Goal: Task Accomplishment & Management: Complete application form

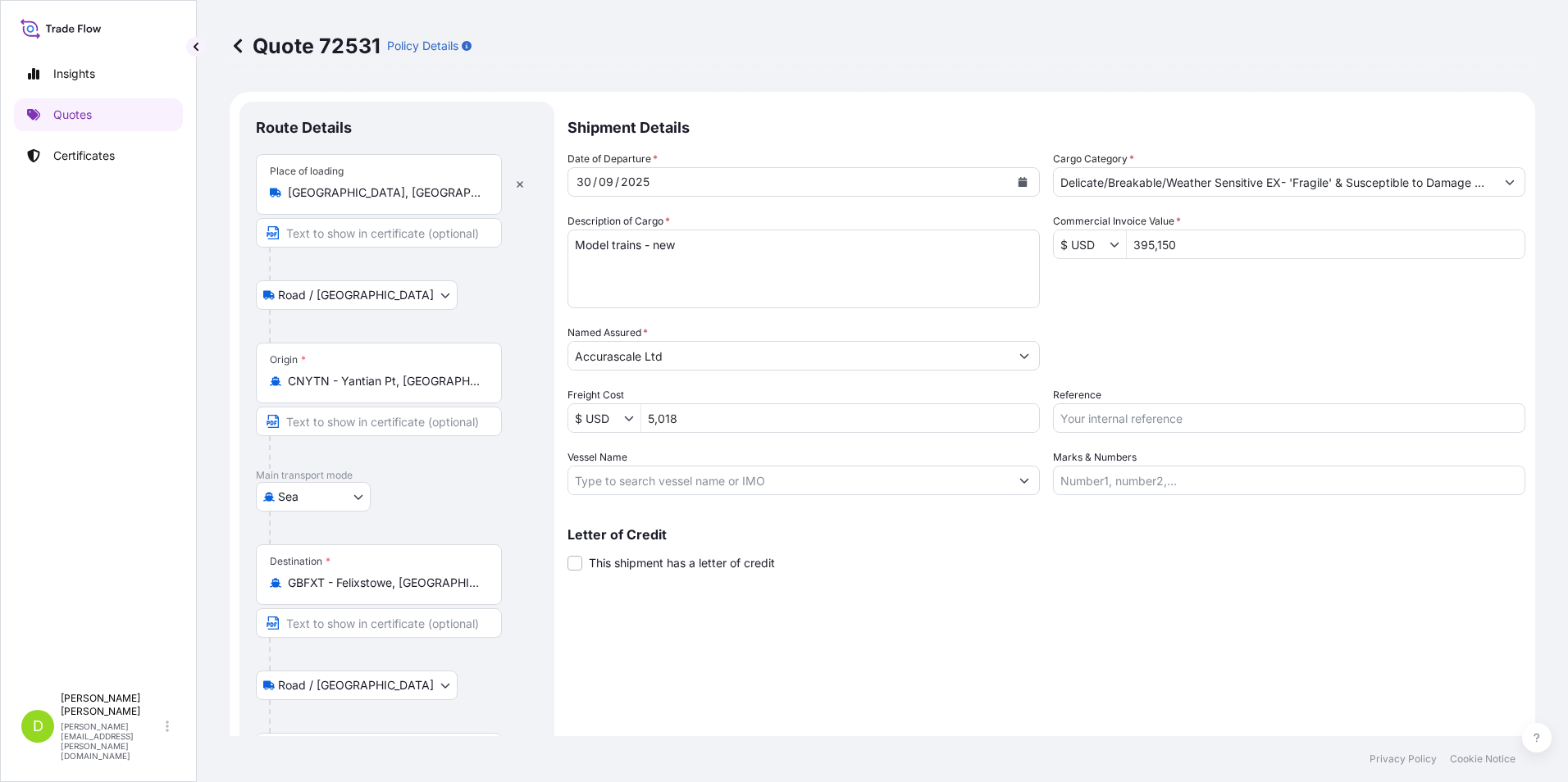
select select "Road / [GEOGRAPHIC_DATA]"
select select "Sea"
select select "Road / [GEOGRAPHIC_DATA]"
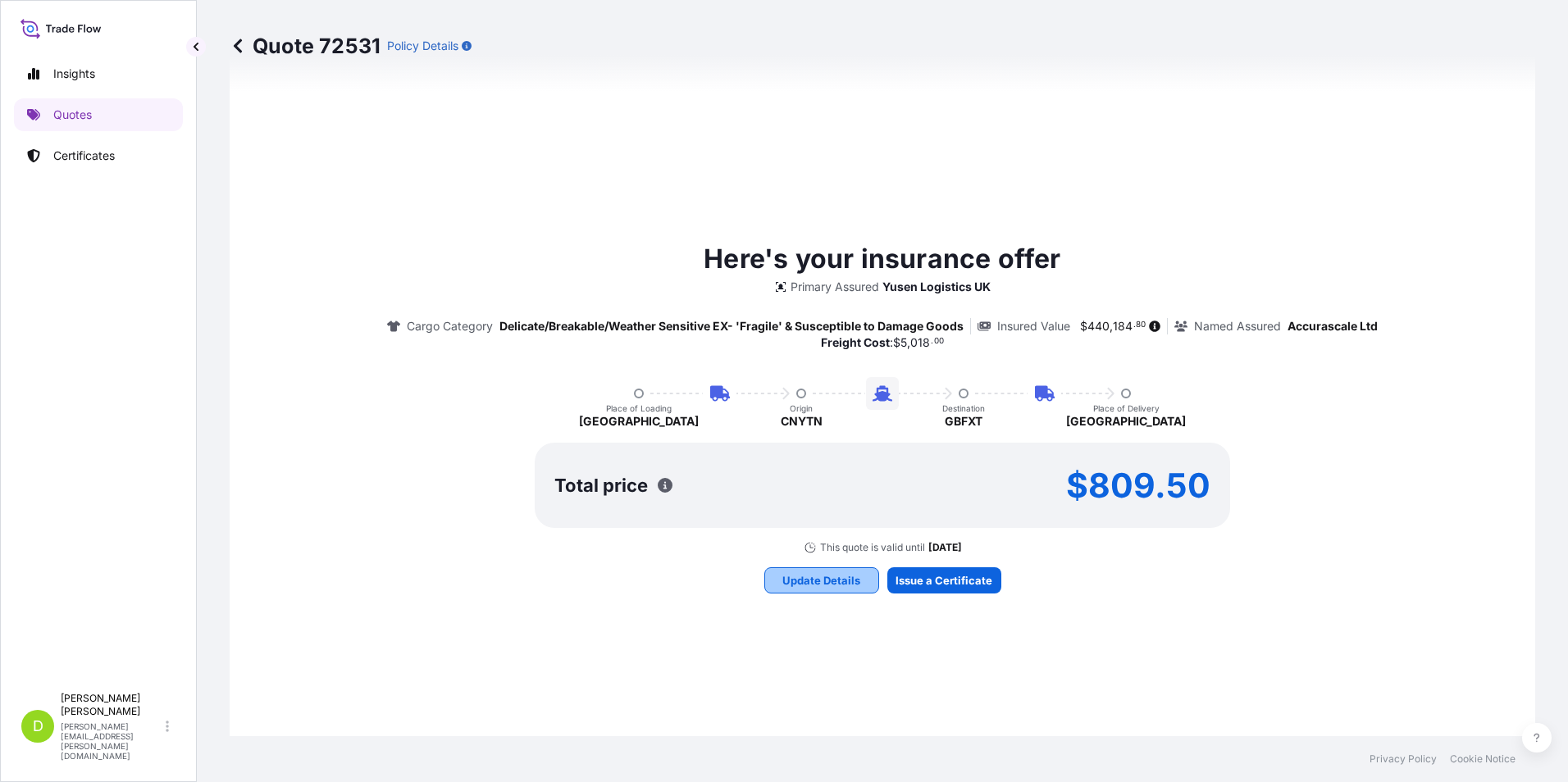
click at [811, 578] on p "Update Details" at bounding box center [820, 580] width 78 height 17
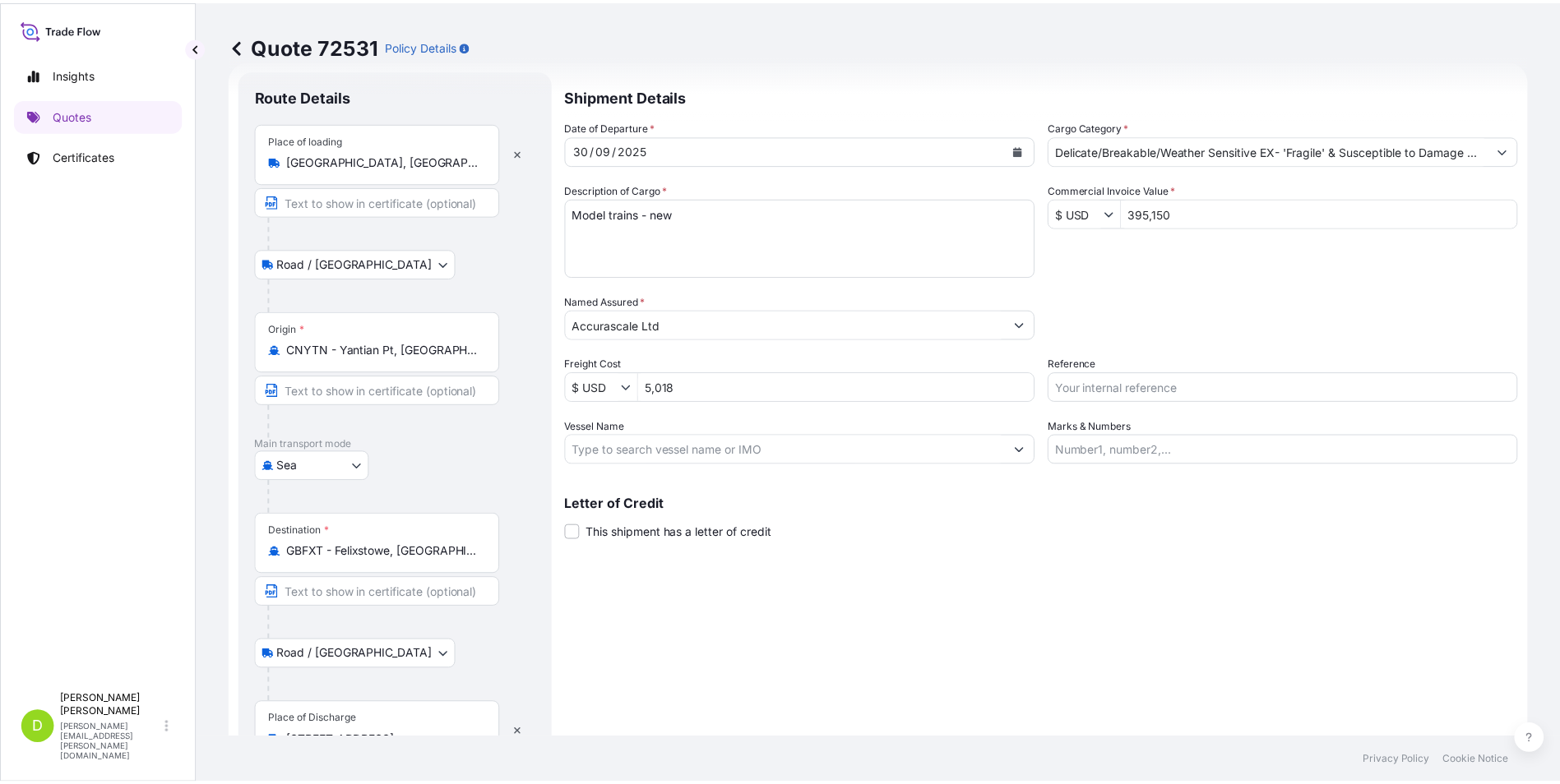
scroll to position [27, 0]
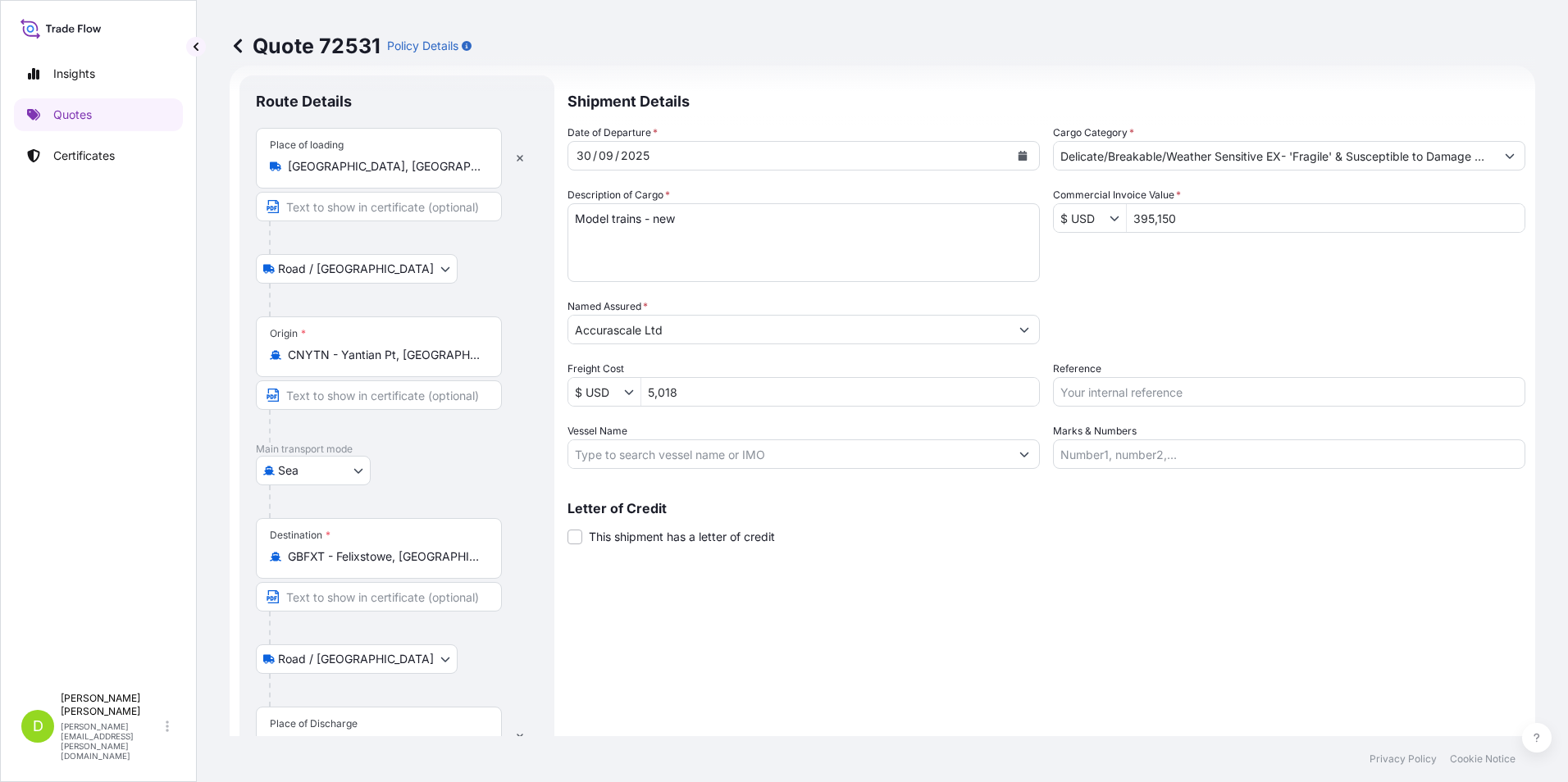
click at [1020, 154] on icon "Calendar" at bounding box center [1022, 155] width 10 height 10
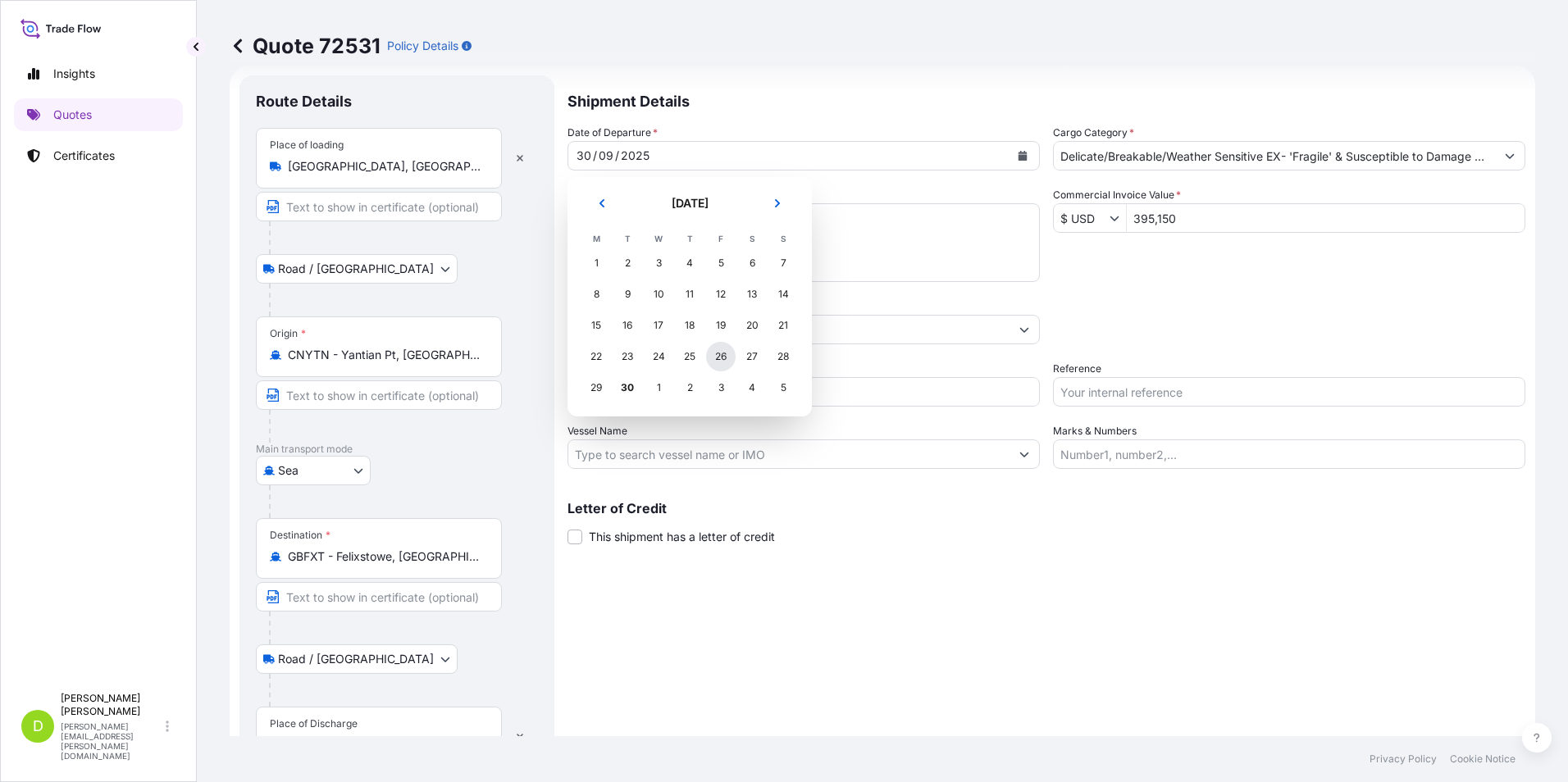
click at [720, 357] on div "26" at bounding box center [721, 357] width 30 height 30
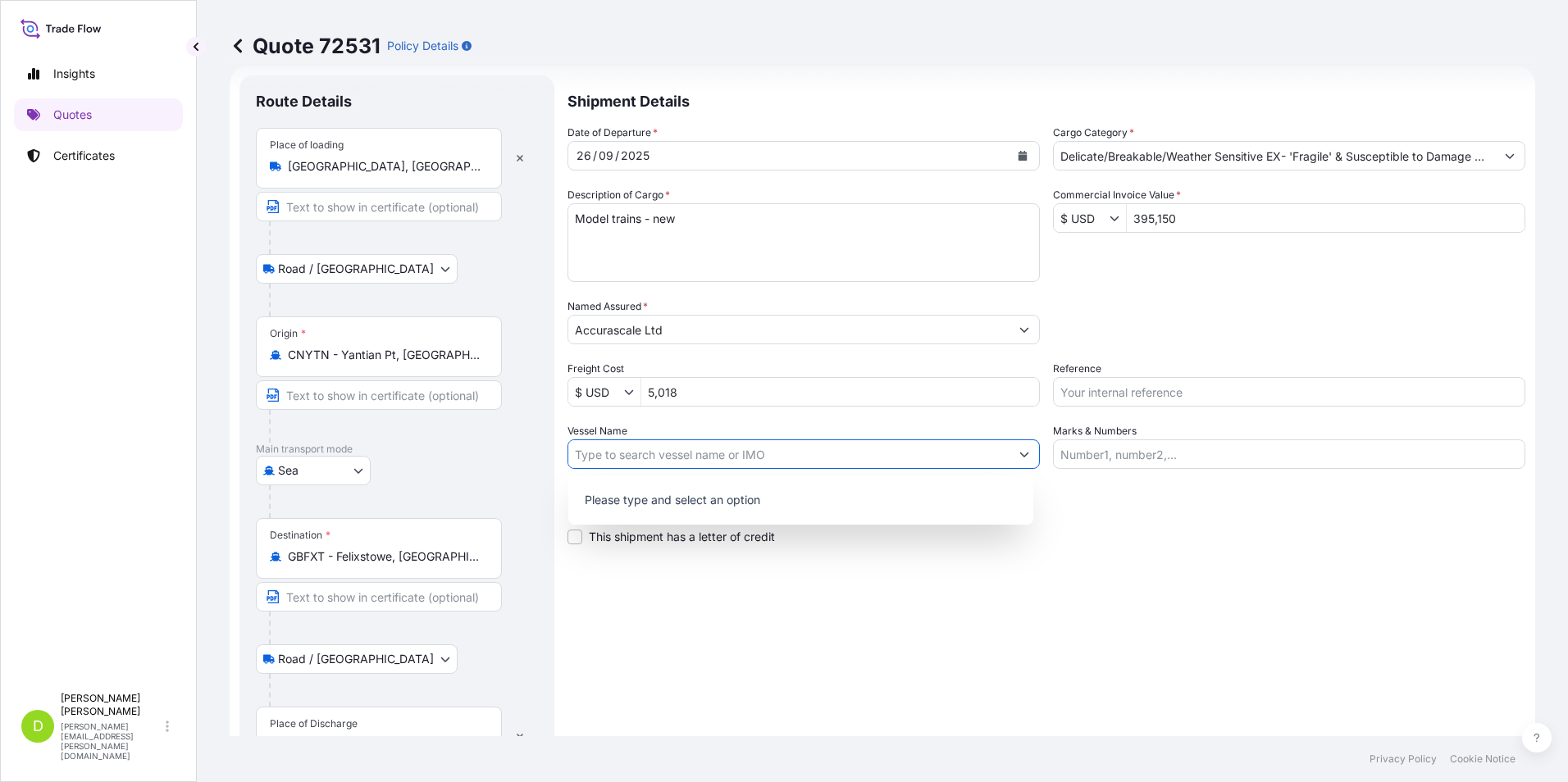
click at [1020, 456] on icon "Show suggestions" at bounding box center [1024, 454] width 10 height 10
click at [1019, 458] on icon "Show suggestions" at bounding box center [1024, 454] width 10 height 10
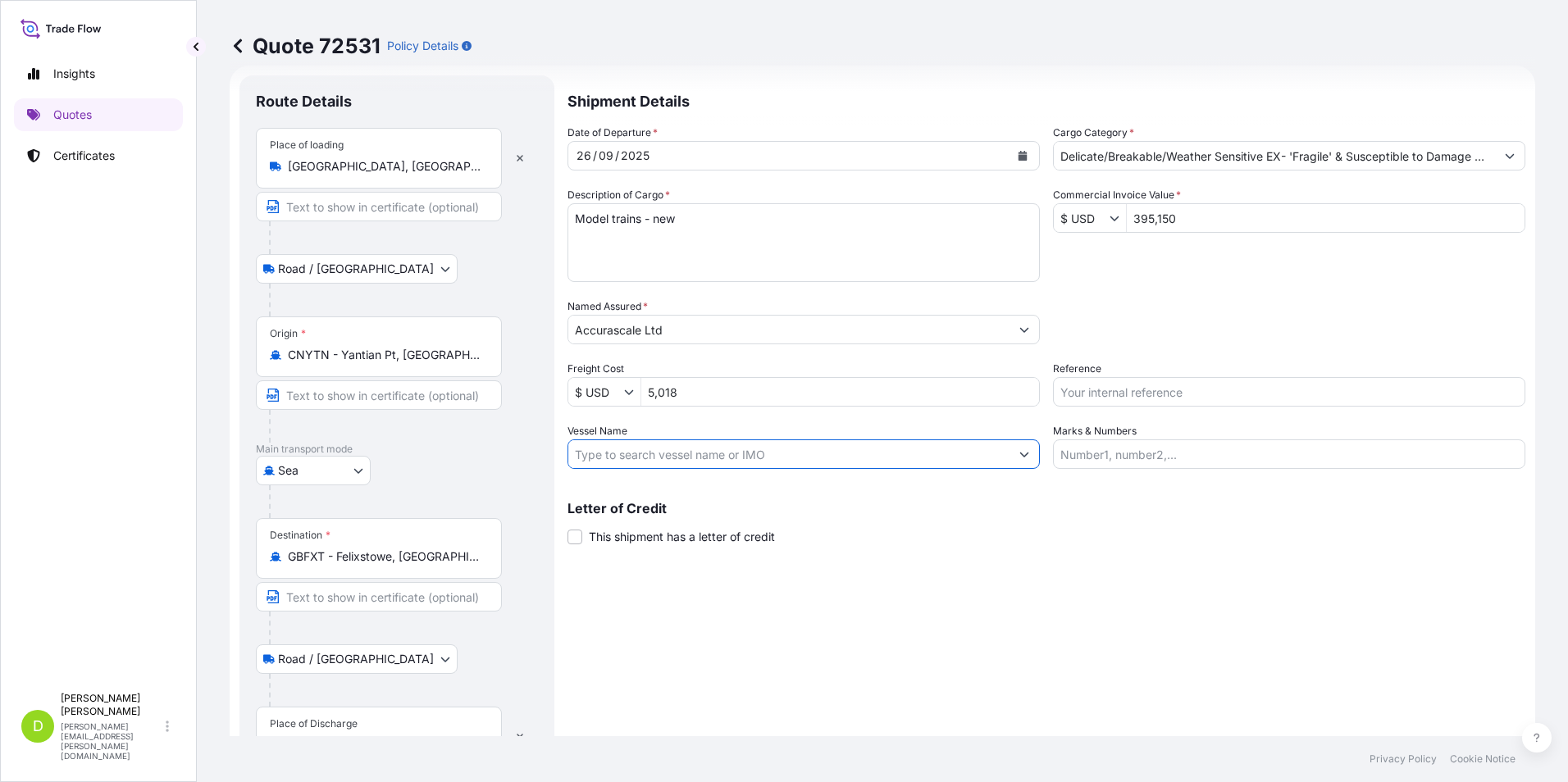
click at [987, 457] on input "Vessel Name" at bounding box center [789, 454] width 441 height 30
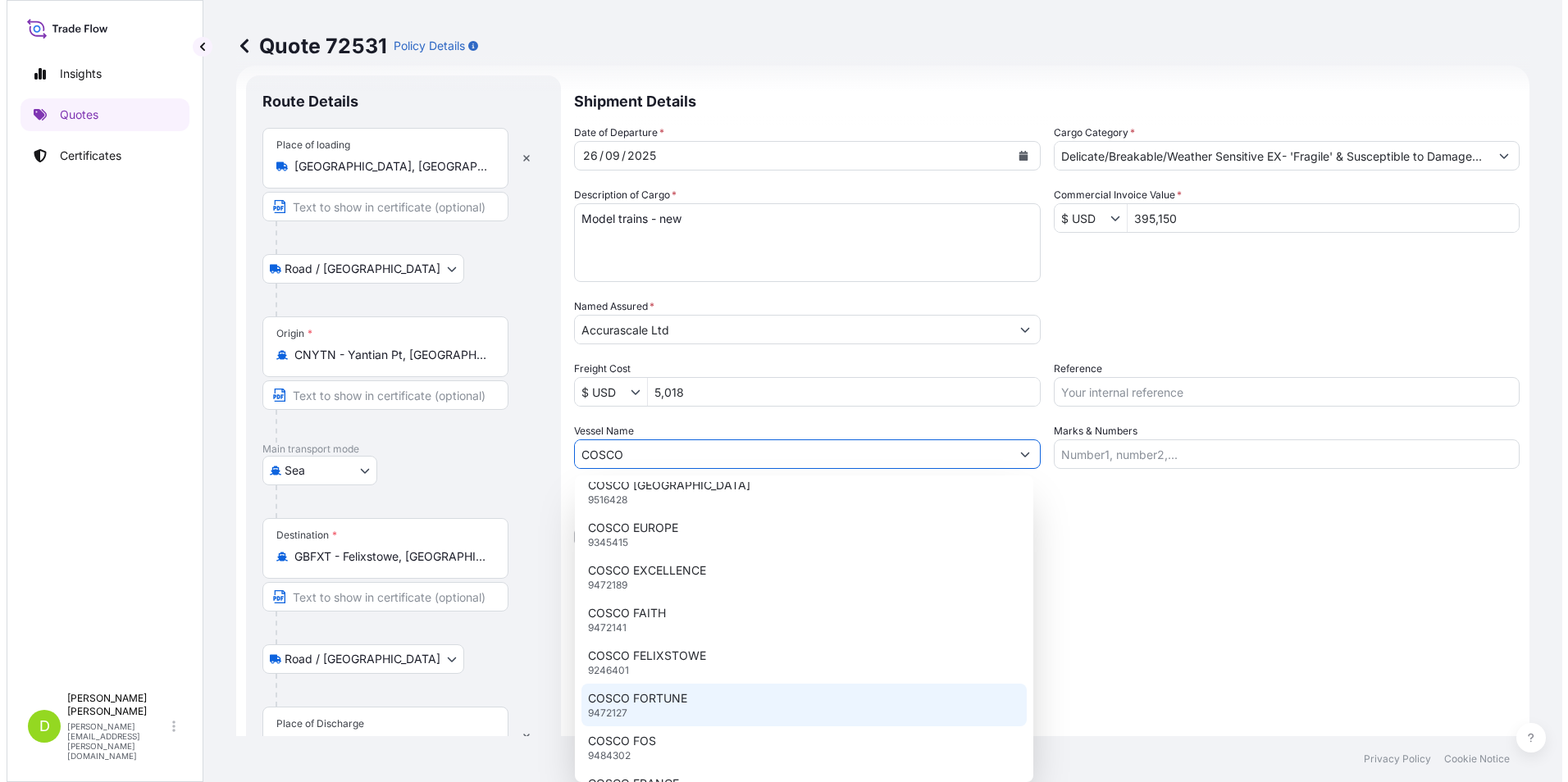
scroll to position [656, 0]
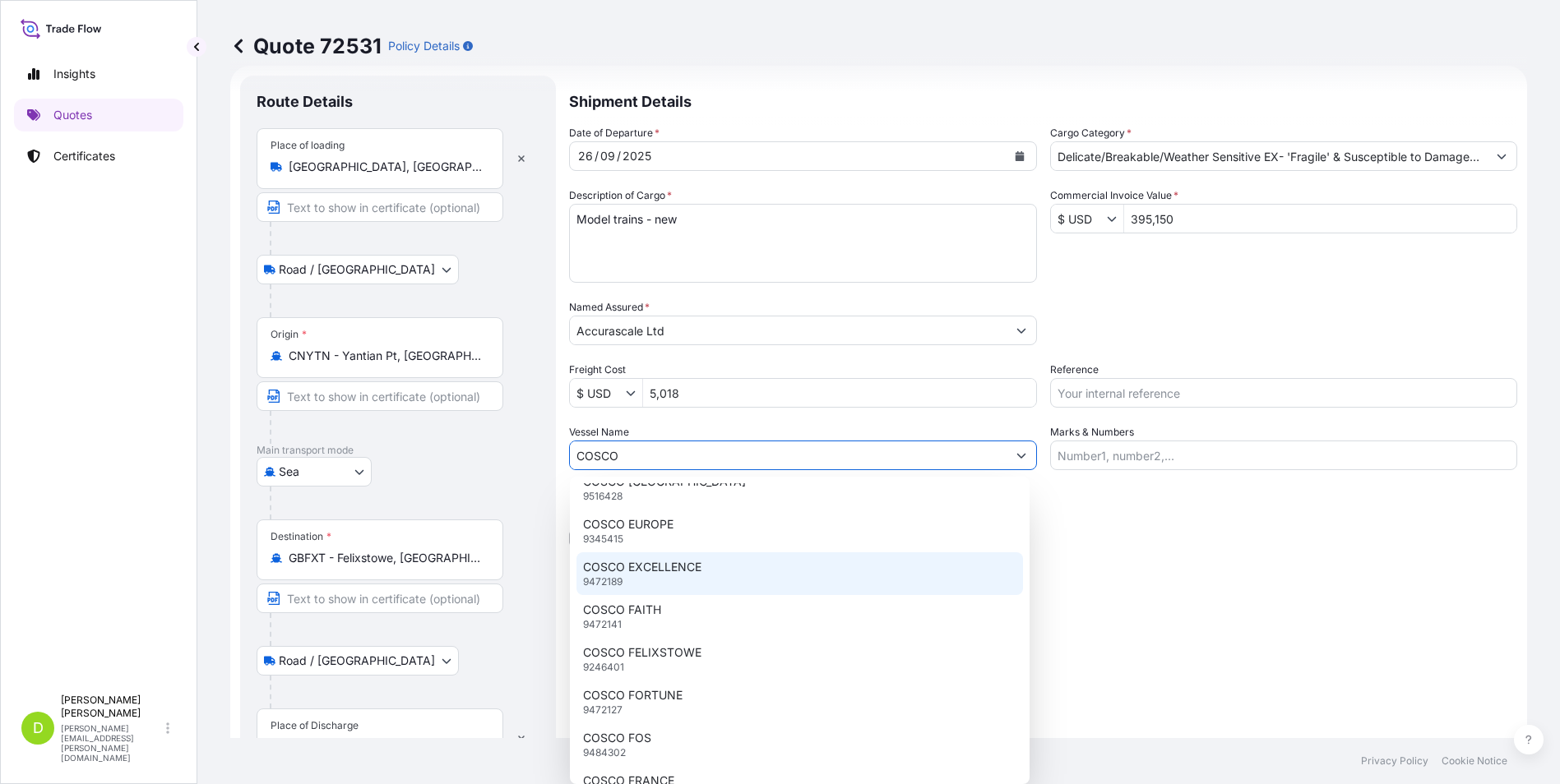
click at [681, 574] on p "COSCO EXCELLENCE" at bounding box center [642, 567] width 118 height 17
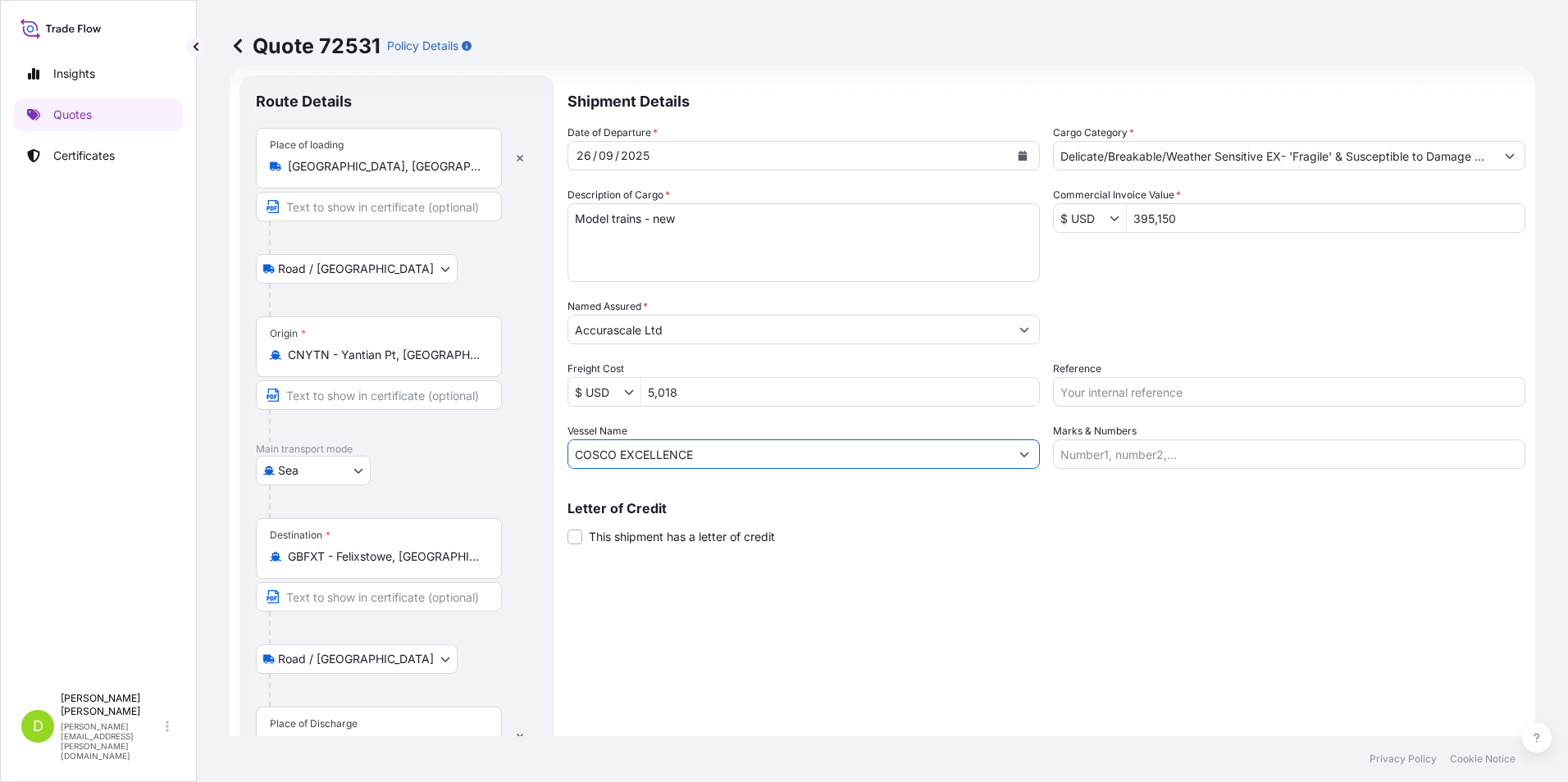
type input "COSCO EXCELLENCE"
click at [1144, 391] on input "Reference" at bounding box center [1289, 391] width 472 height 30
click at [1172, 392] on input "Reference" at bounding box center [1289, 391] width 472 height 30
paste input "SZS0132580"
type input "SZS0132580"
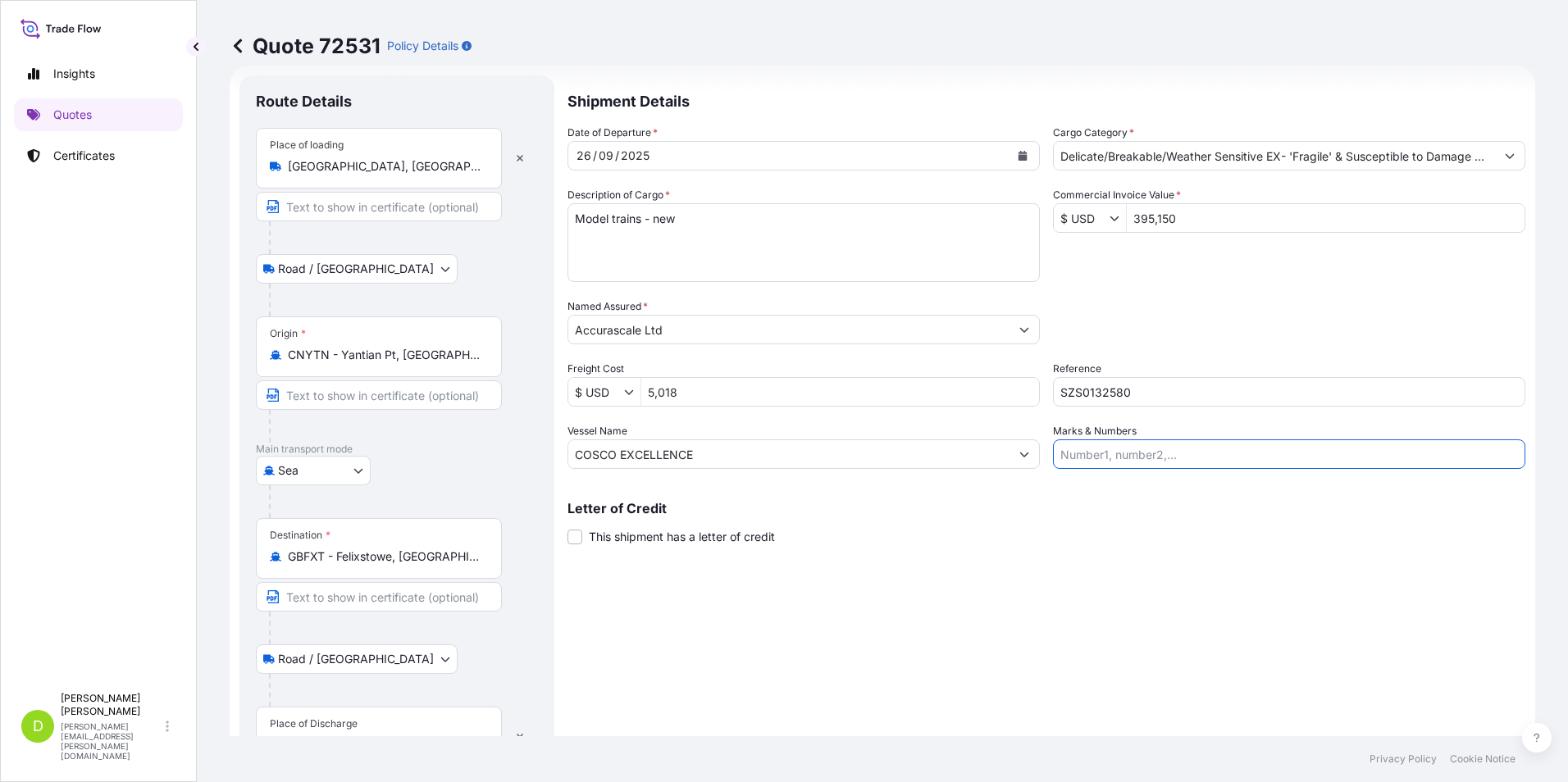
click at [1104, 451] on input "Marks & Numbers" at bounding box center [1289, 454] width 472 height 30
click at [1182, 453] on input "Marks & Numbers" at bounding box center [1289, 454] width 472 height 30
paste input "696ctns of model trains (new) 9695.9kgs/72.98m3"
type input "696ctns of model trains (new) 9695.9kgs/72.98m3"
click at [1194, 534] on div "Letter of Credit This shipment has a letter of credit Letter of credit * Letter…" at bounding box center [1047, 523] width 958 height 43
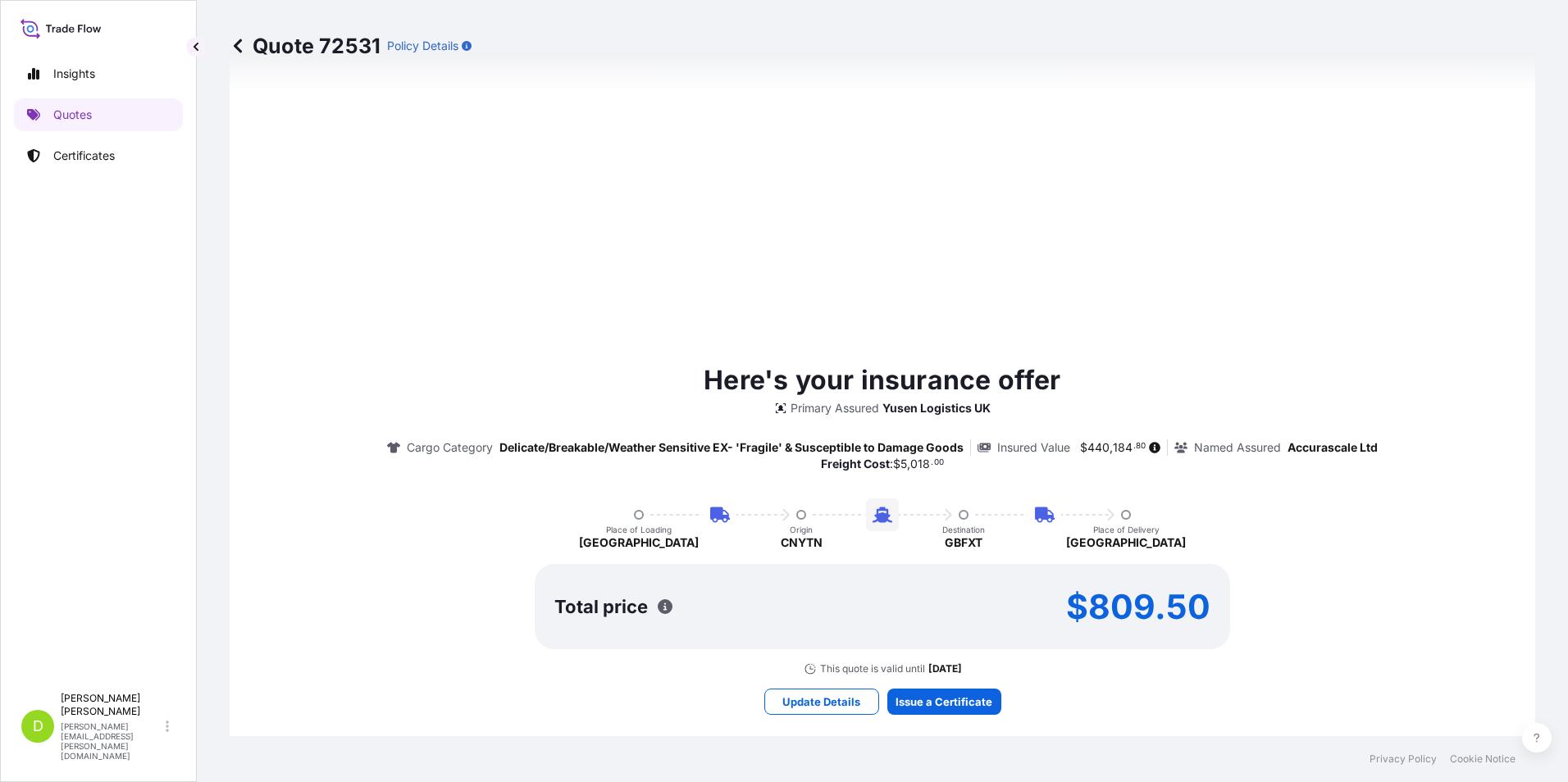
scroll to position [1148, 0]
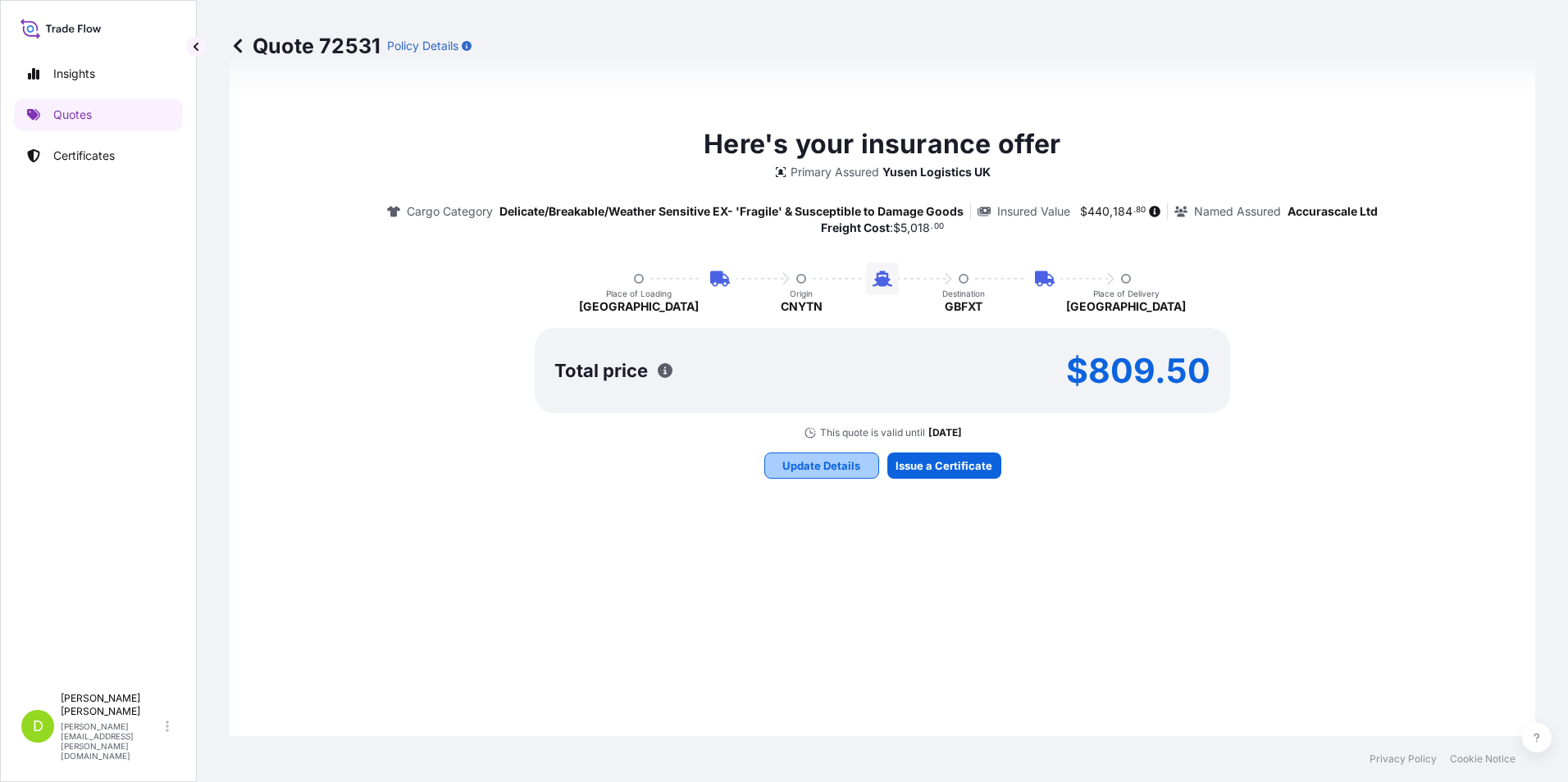
click at [816, 467] on p "Update Details" at bounding box center [820, 465] width 78 height 17
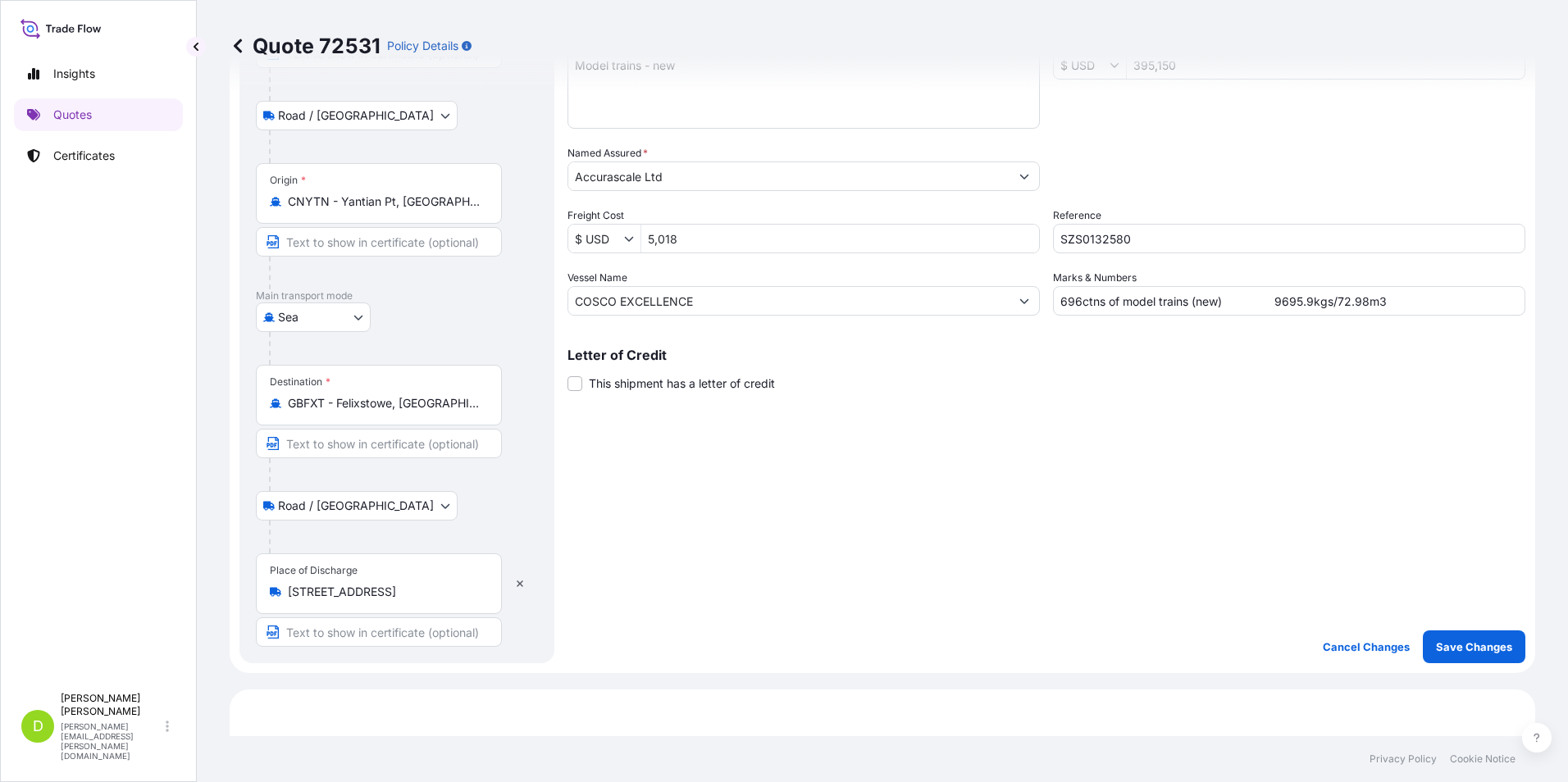
scroll to position [436, 0]
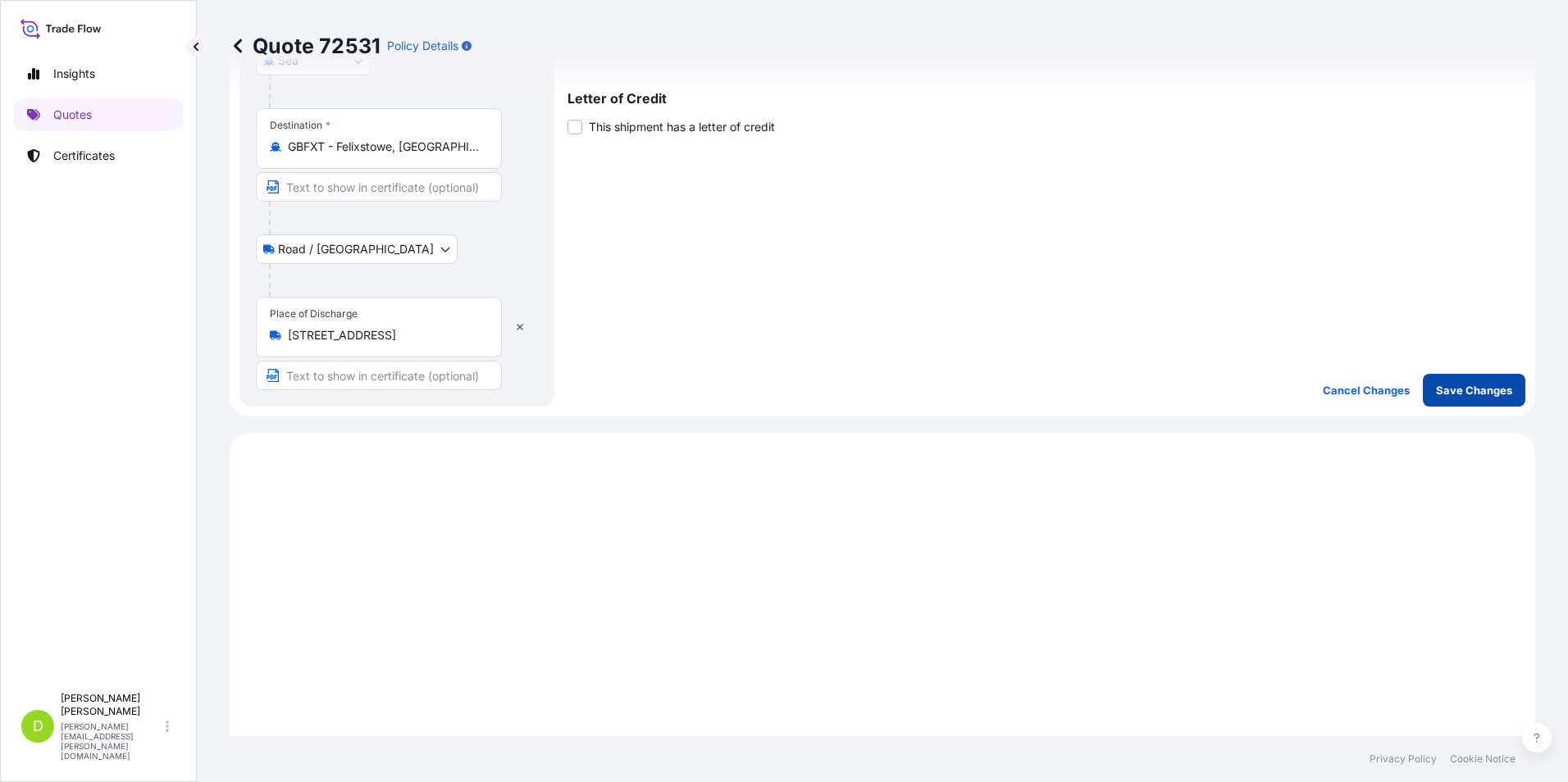
click at [1471, 393] on p "Save Changes" at bounding box center [1475, 390] width 77 height 17
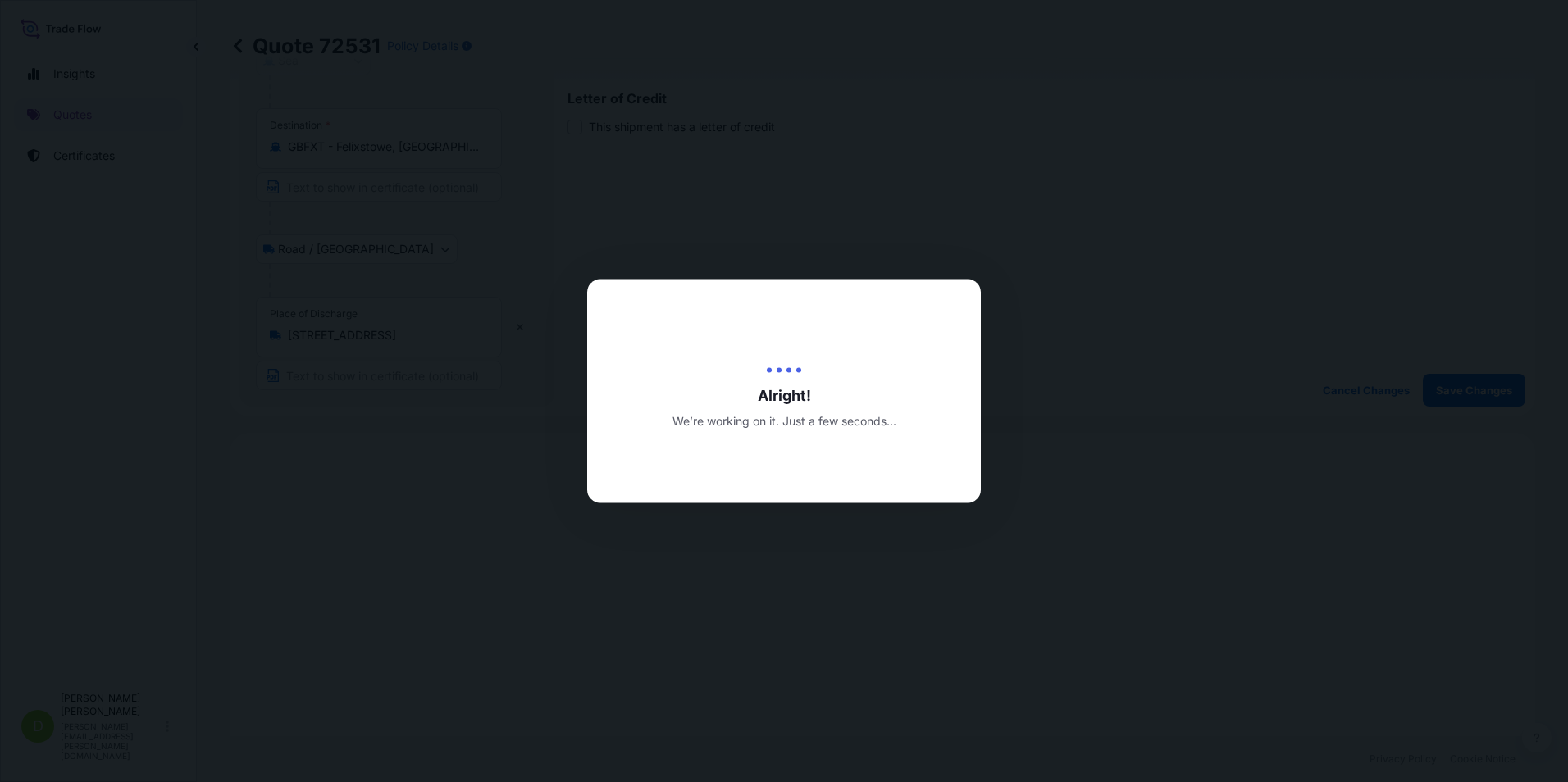
type input "[DATE]"
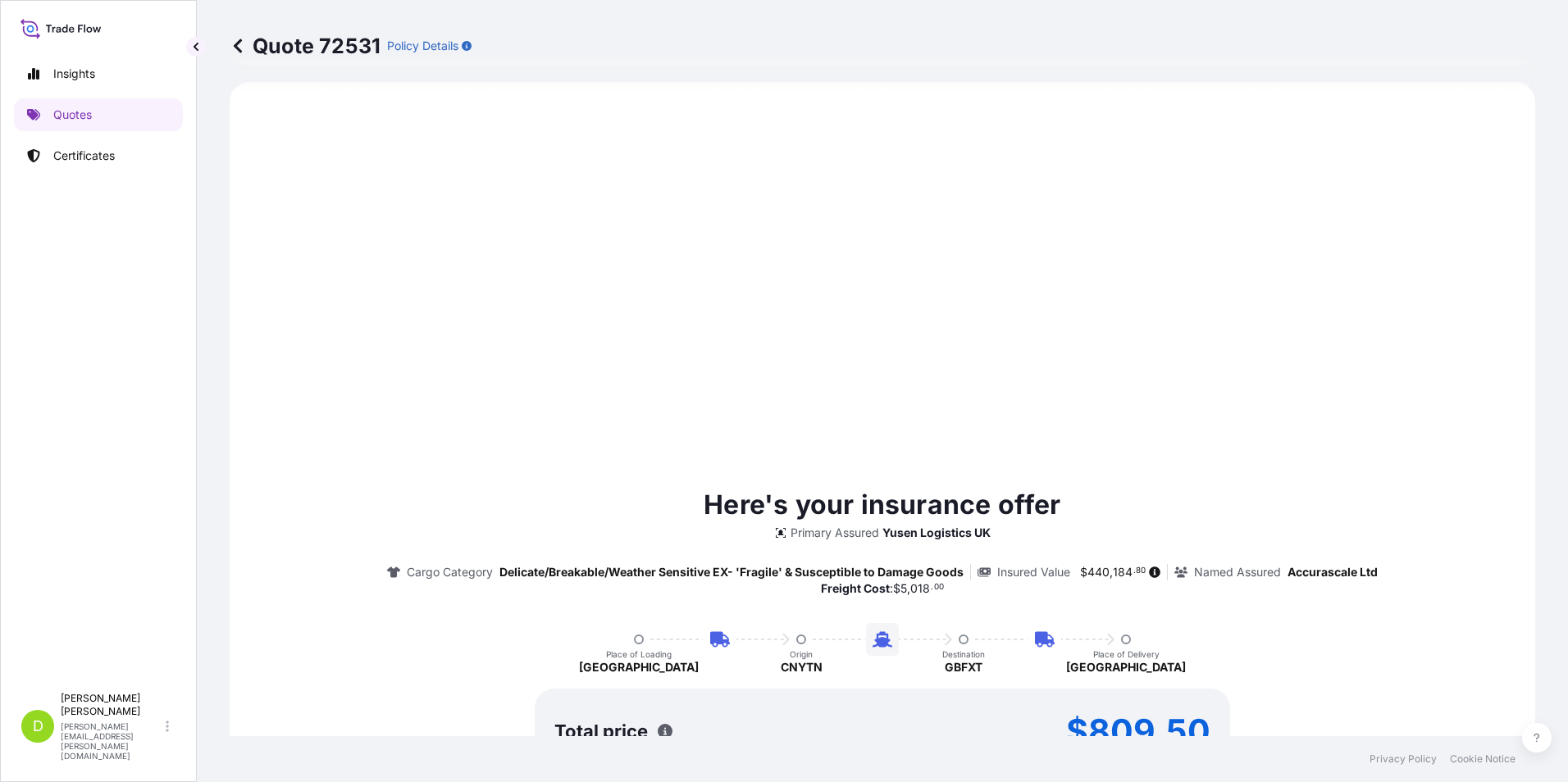
select select "Road / [GEOGRAPHIC_DATA]"
select select "Sea"
select select "Road / [GEOGRAPHIC_DATA]"
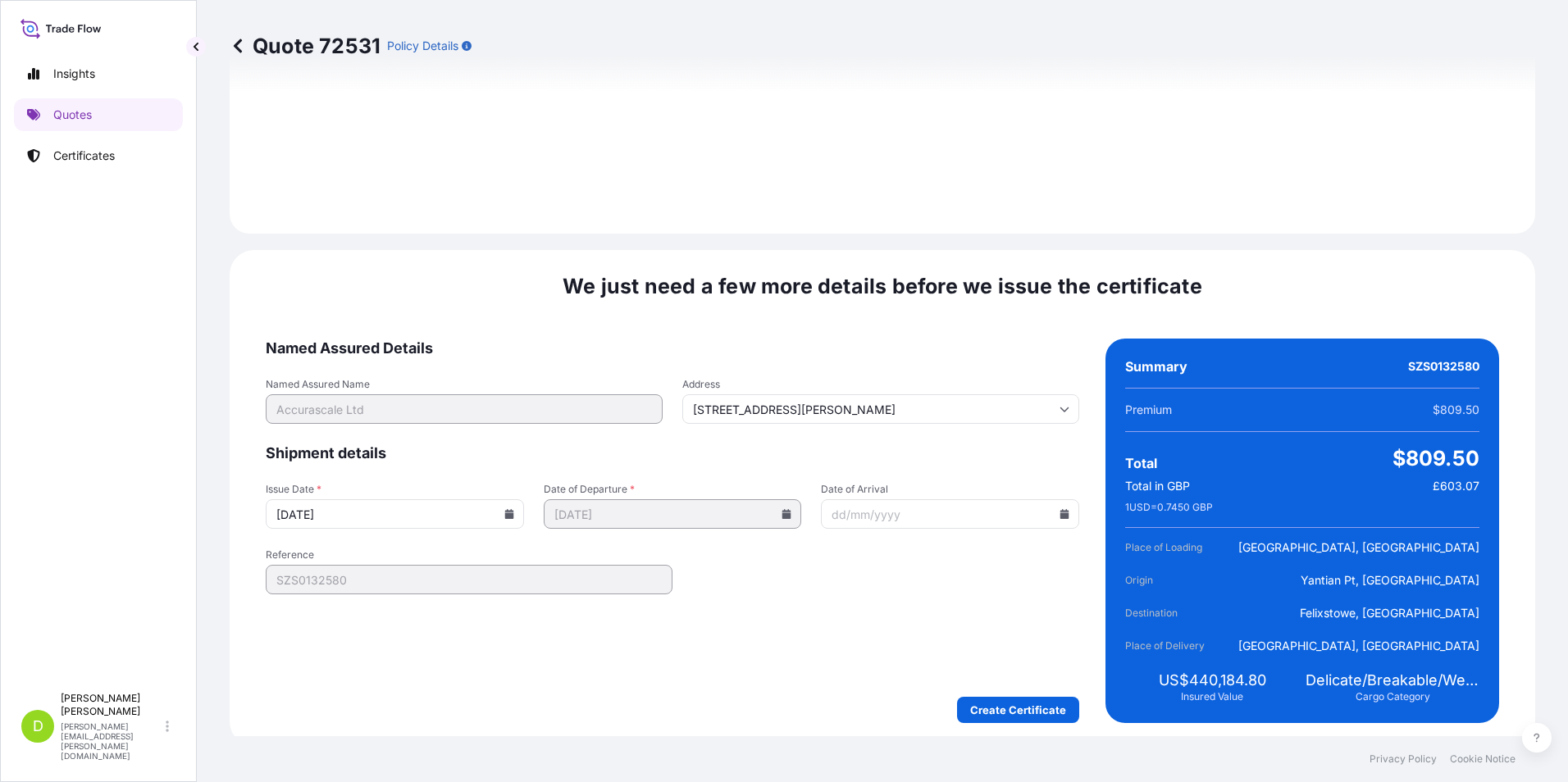
scroll to position [2318, 0]
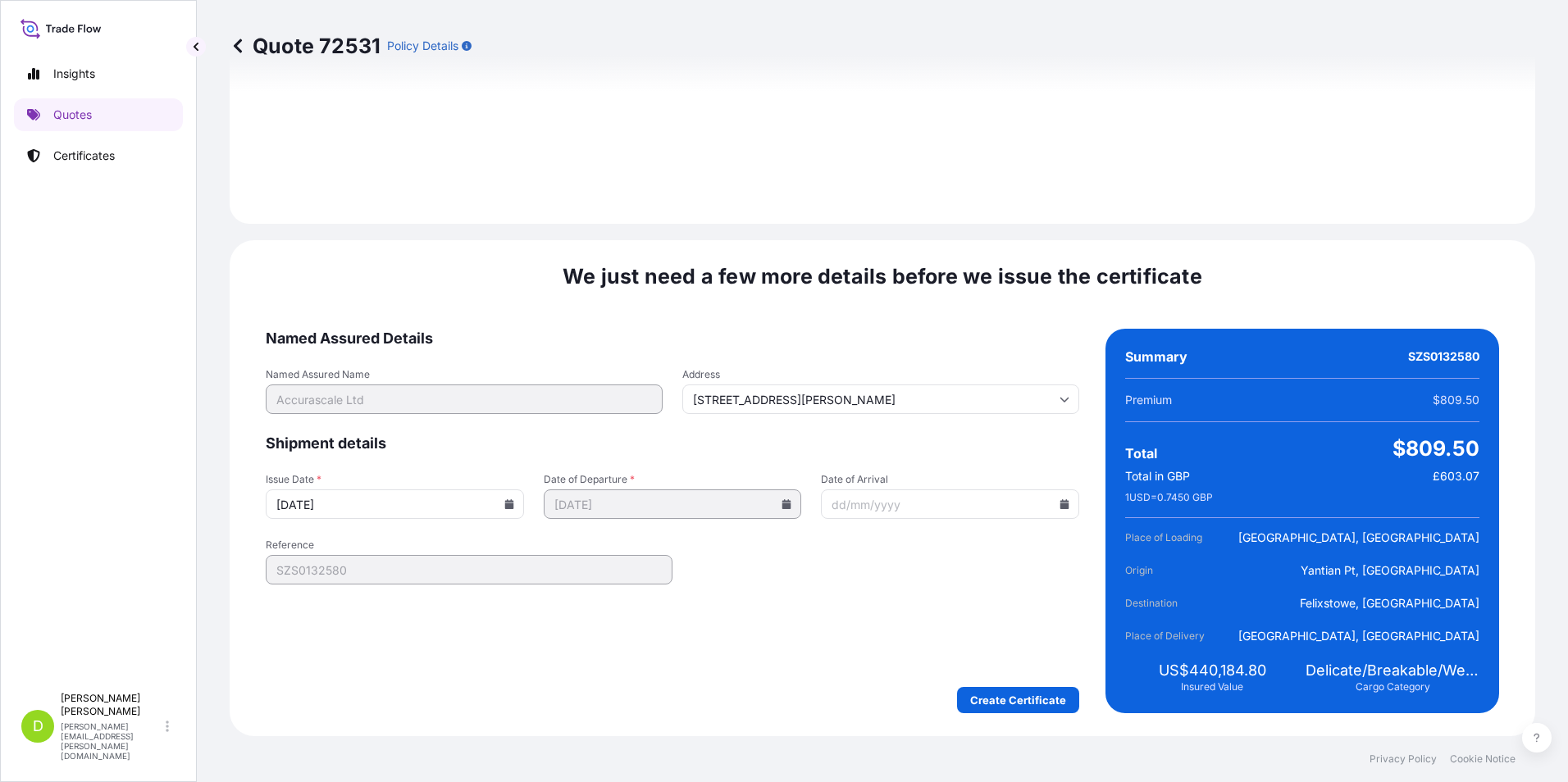
click at [1060, 505] on icon at bounding box center [1064, 505] width 9 height 10
click at [1051, 226] on button at bounding box center [1055, 227] width 27 height 27
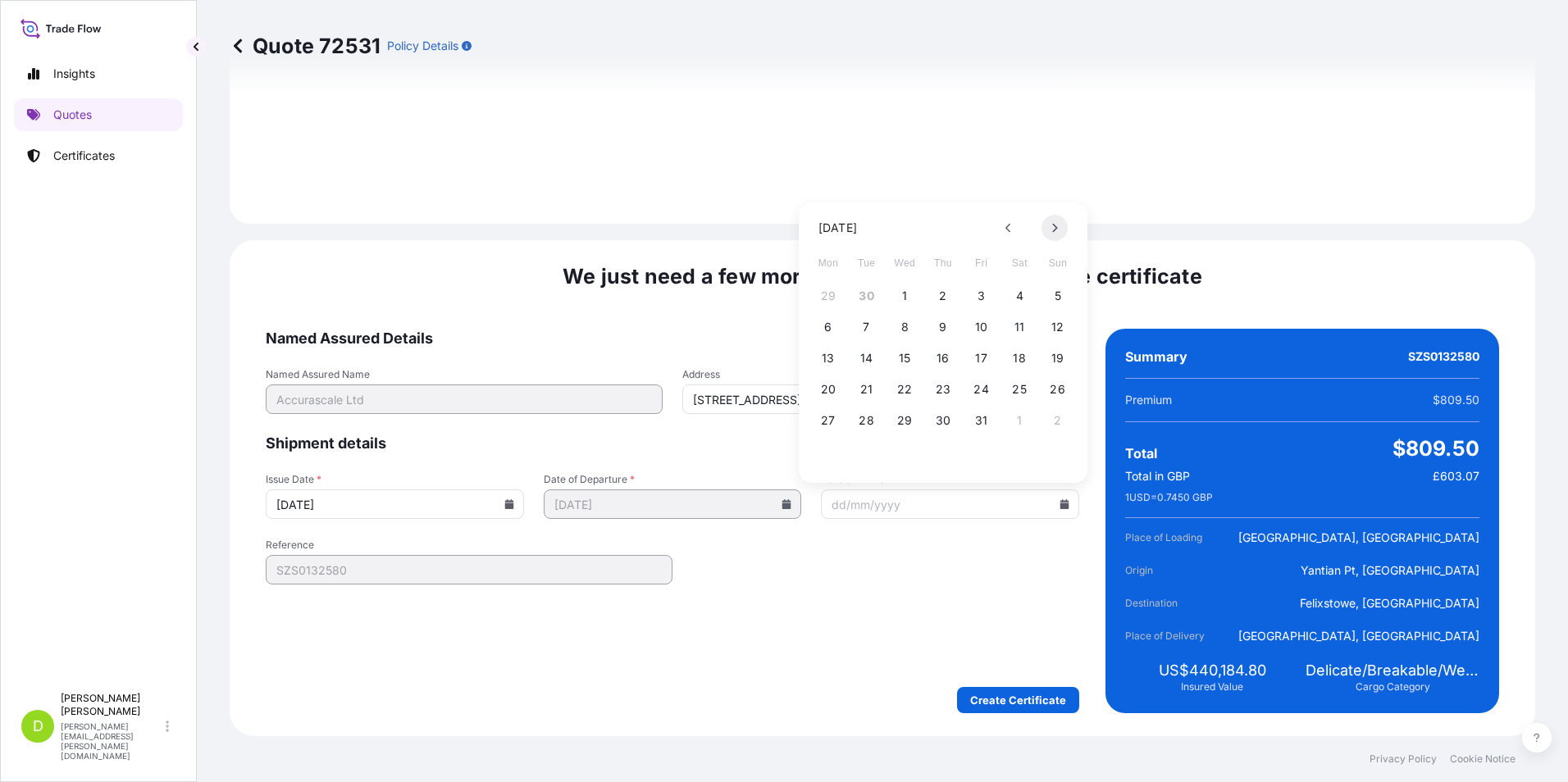
click at [1051, 226] on button at bounding box center [1055, 227] width 27 height 27
click at [1017, 324] on button "8" at bounding box center [1019, 327] width 27 height 27
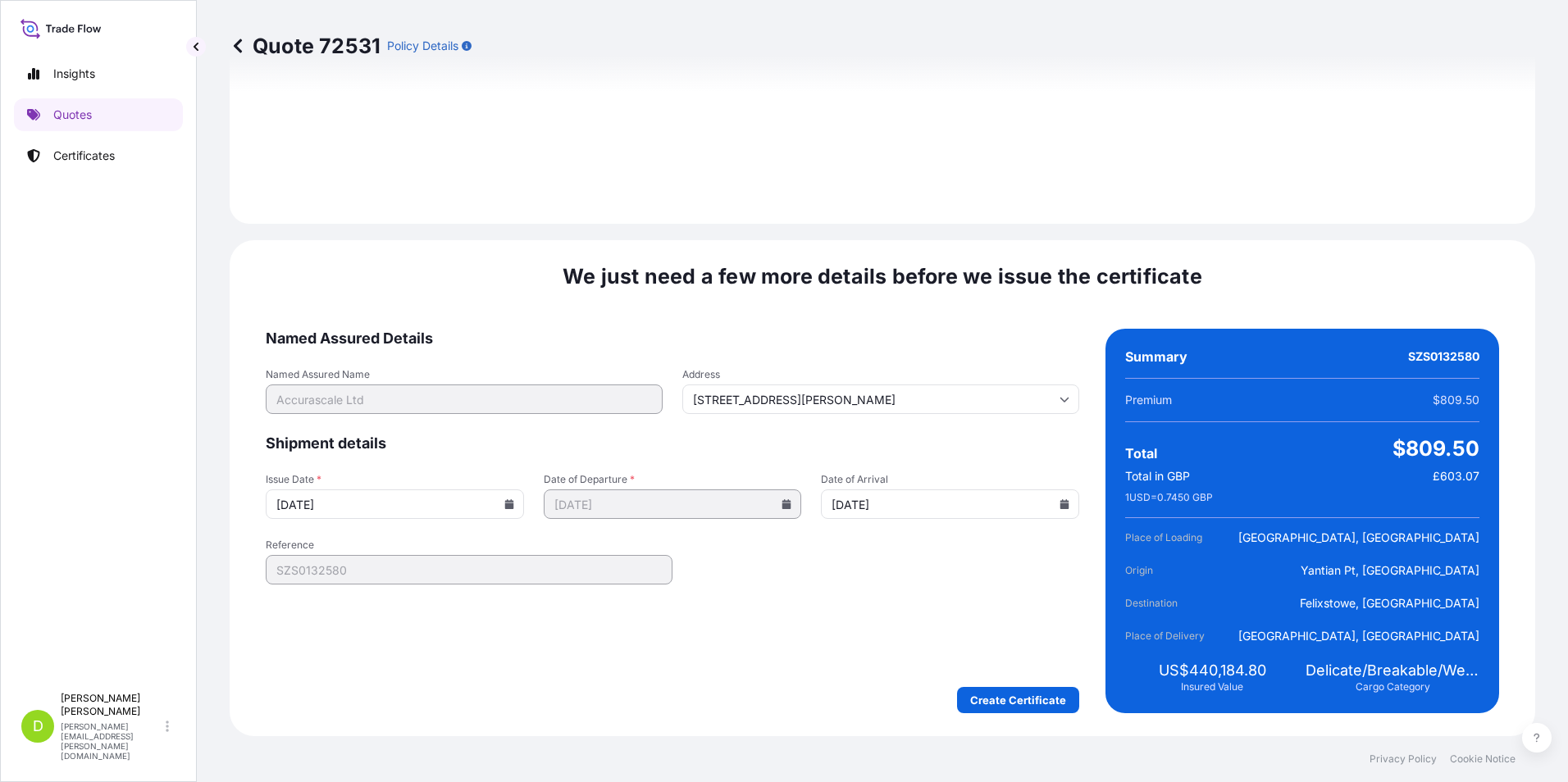
type input "[DATE]"
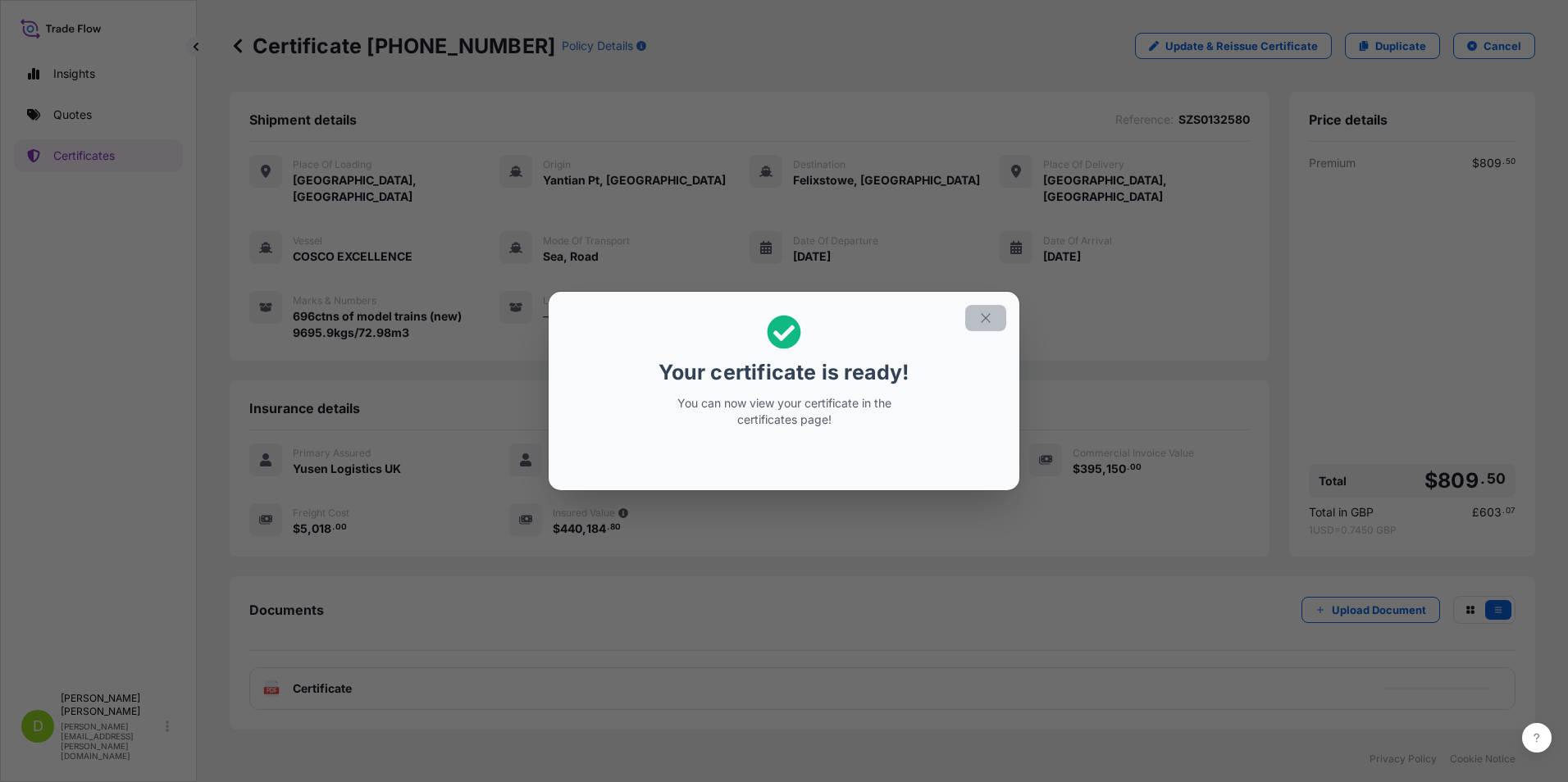
click at [993, 314] on icon "button" at bounding box center [985, 318] width 15 height 15
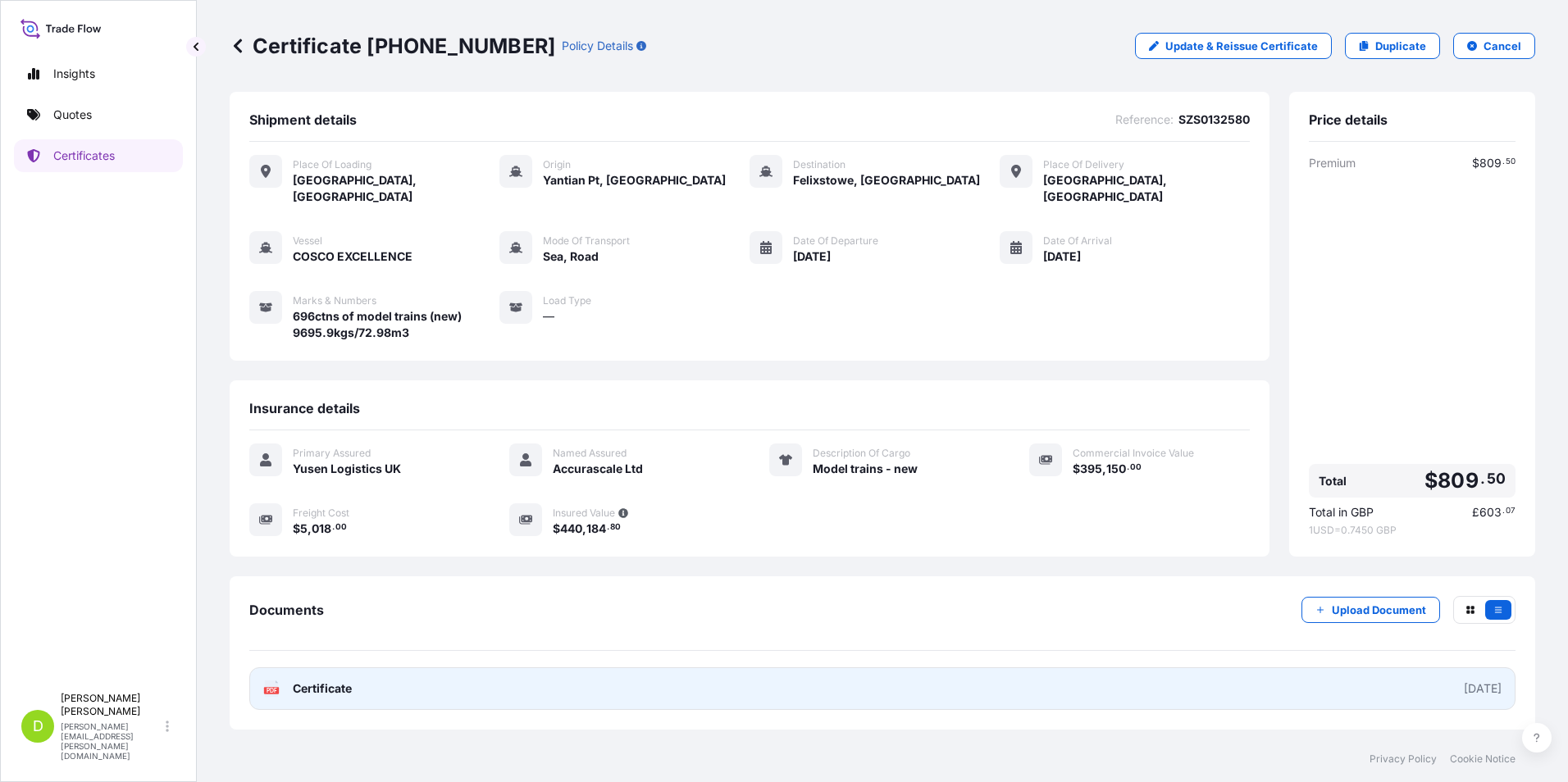
click at [328, 681] on span "Certificate" at bounding box center [323, 689] width 59 height 17
